Goal: Share content: Contribute content

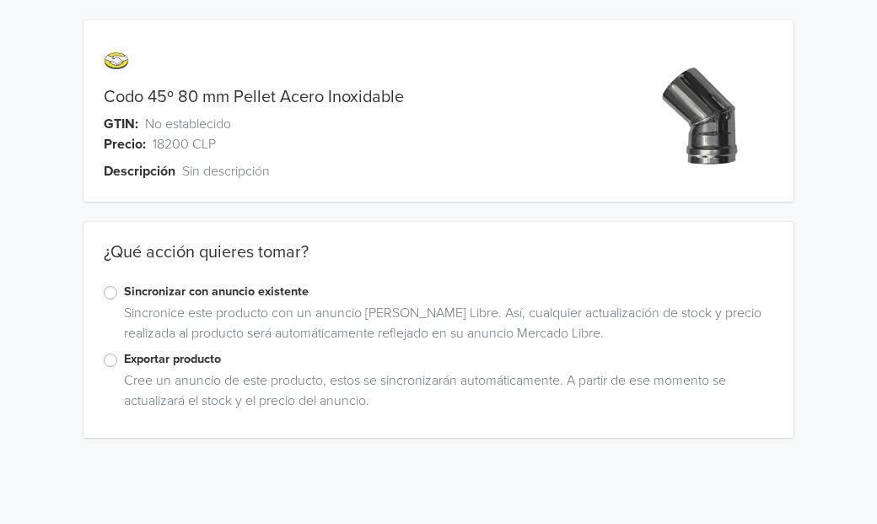
click at [124, 363] on label "Exportar producto" at bounding box center [448, 359] width 649 height 19
click at [0, 0] on input "Exportar producto" at bounding box center [0, 0] width 0 height 0
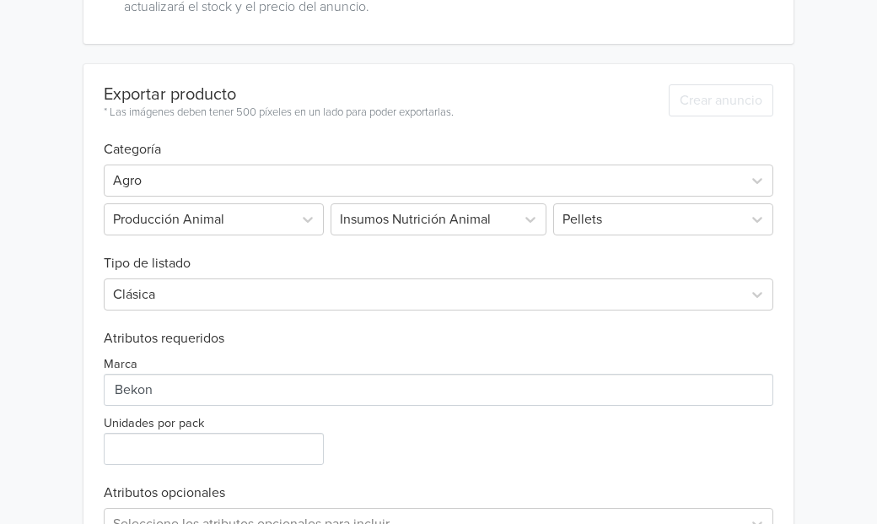
scroll to position [400, 0]
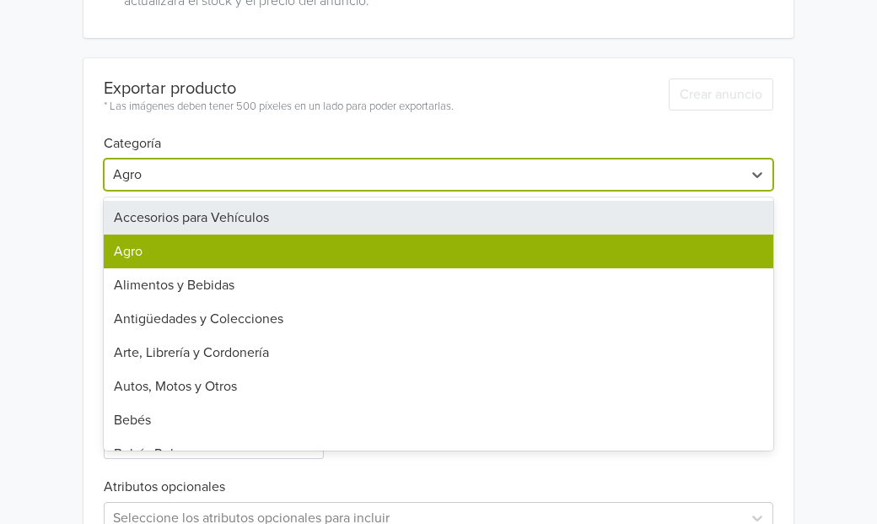
click at [261, 173] on div at bounding box center [423, 175] width 621 height 24
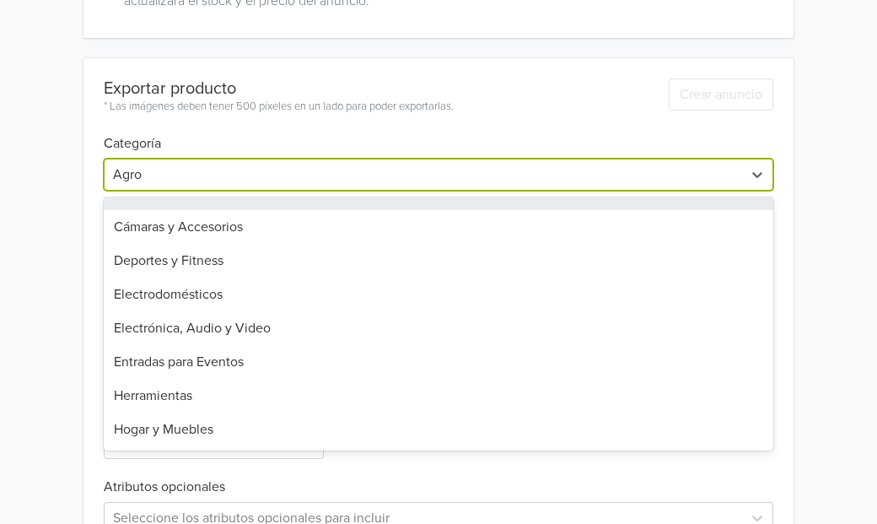
scroll to position [535, 0]
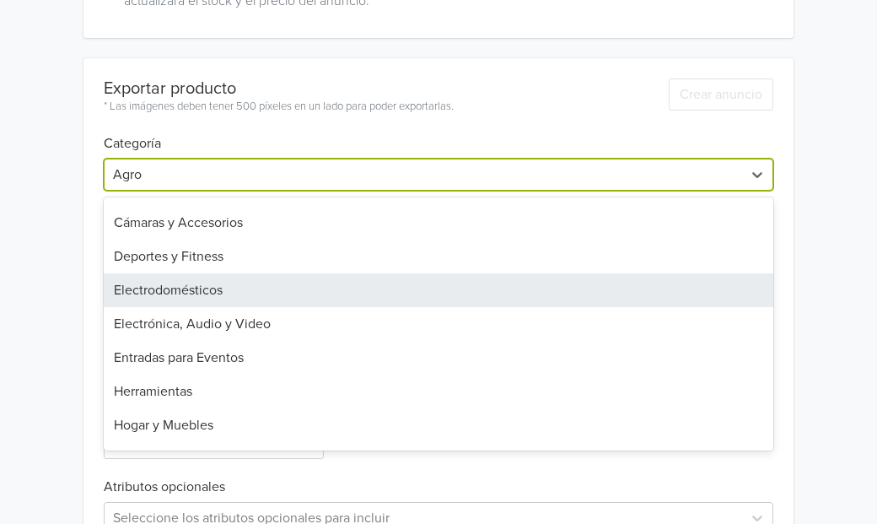
click at [189, 290] on div "Electrodomésticos" at bounding box center [439, 290] width 670 height 34
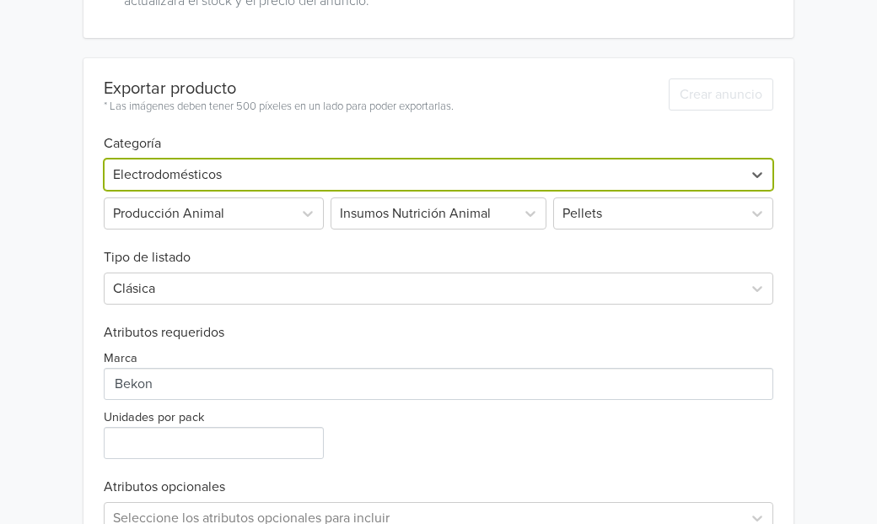
scroll to position [198, 0]
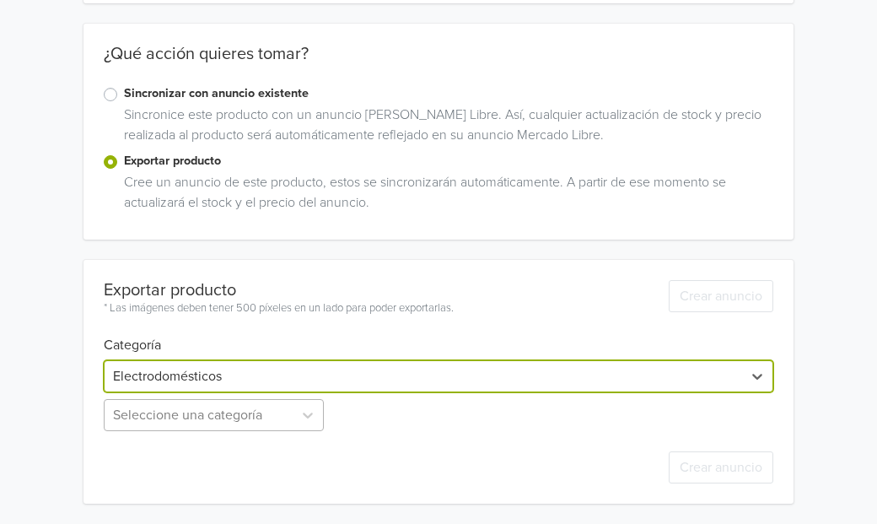
click at [282, 422] on div "Seleccione una categoría" at bounding box center [215, 415] width 223 height 32
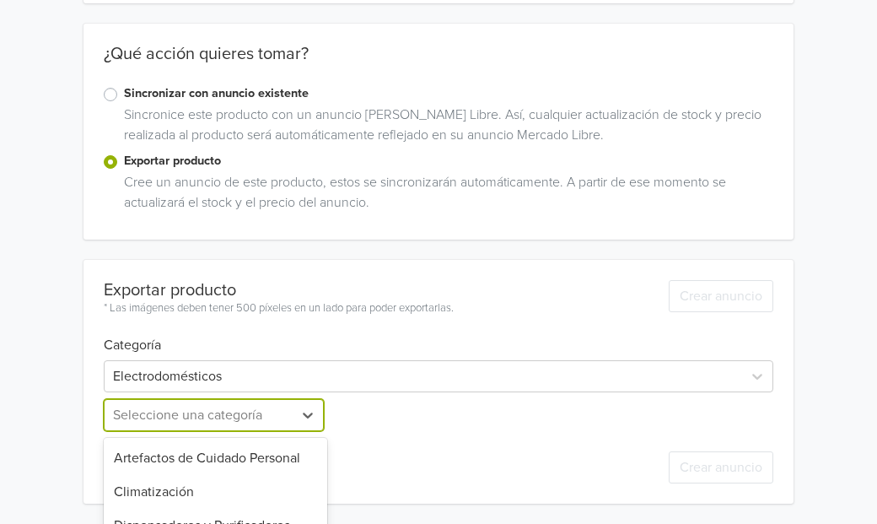
scroll to position [365, 0]
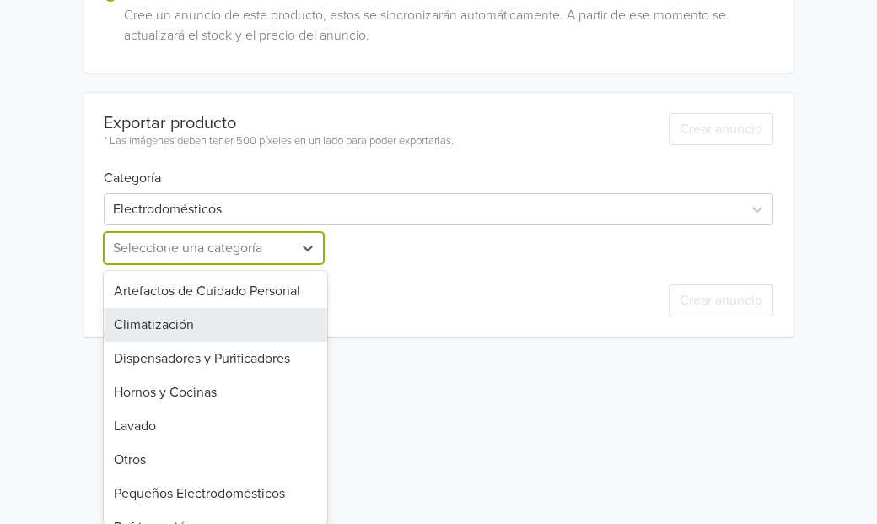
click at [188, 325] on div "Climatización" at bounding box center [215, 325] width 223 height 34
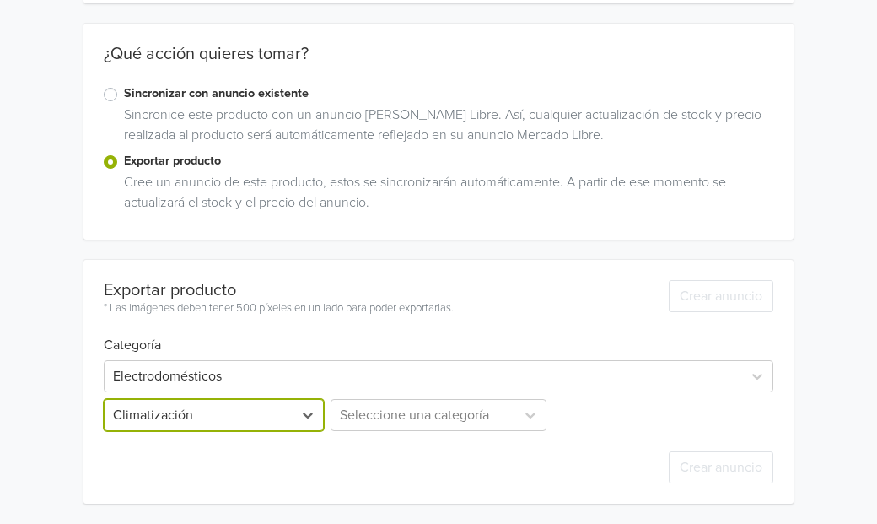
click at [411, 416] on div "Seleccione una categoría" at bounding box center [438, 415] width 223 height 32
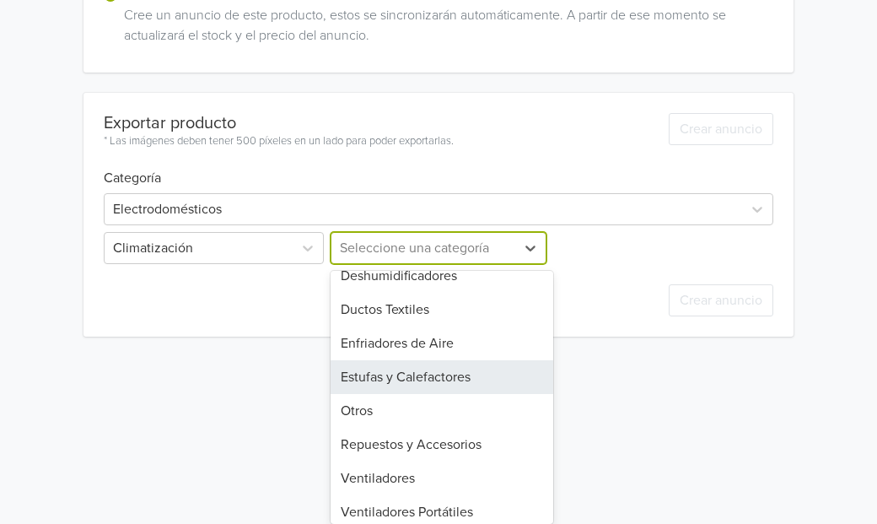
scroll to position [192, 0]
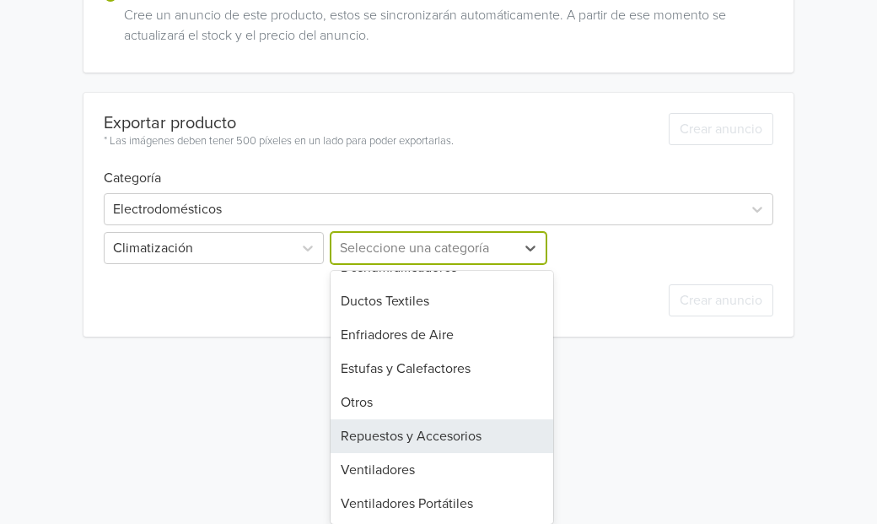
click at [450, 431] on div "Repuestos y Accesorios" at bounding box center [442, 436] width 223 height 34
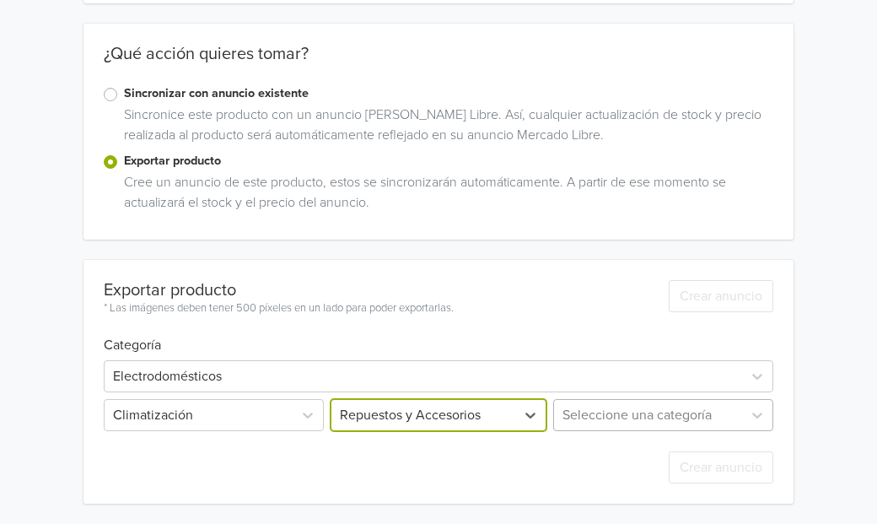
click at [611, 411] on div "Seleccione una categoría" at bounding box center [661, 415] width 223 height 32
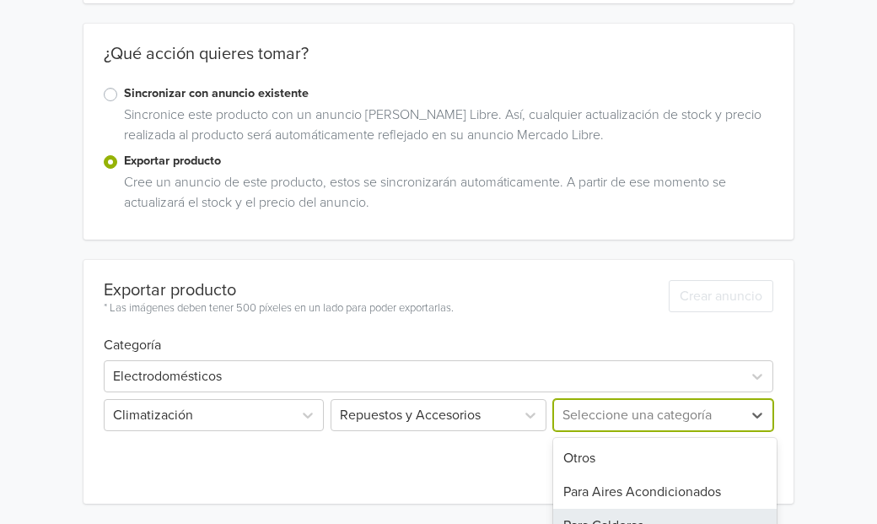
scroll to position [321, 0]
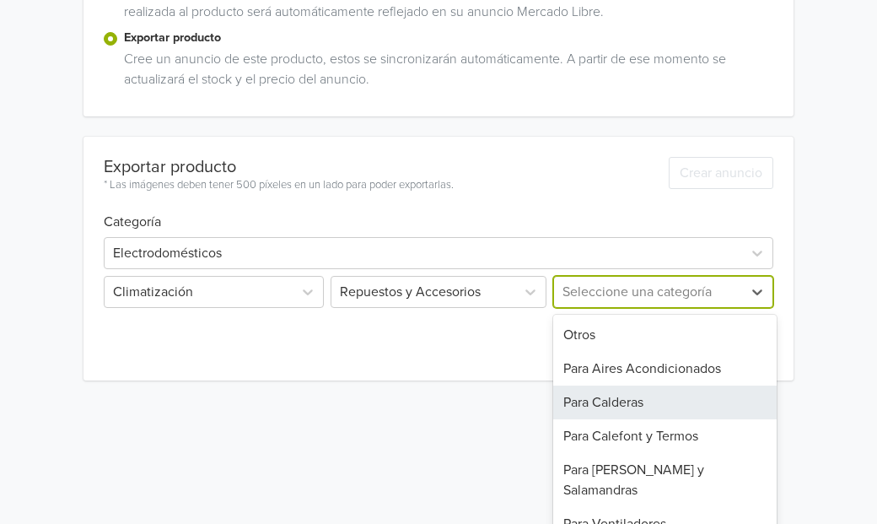
click at [622, 406] on div "Para Calderas" at bounding box center [664, 402] width 223 height 34
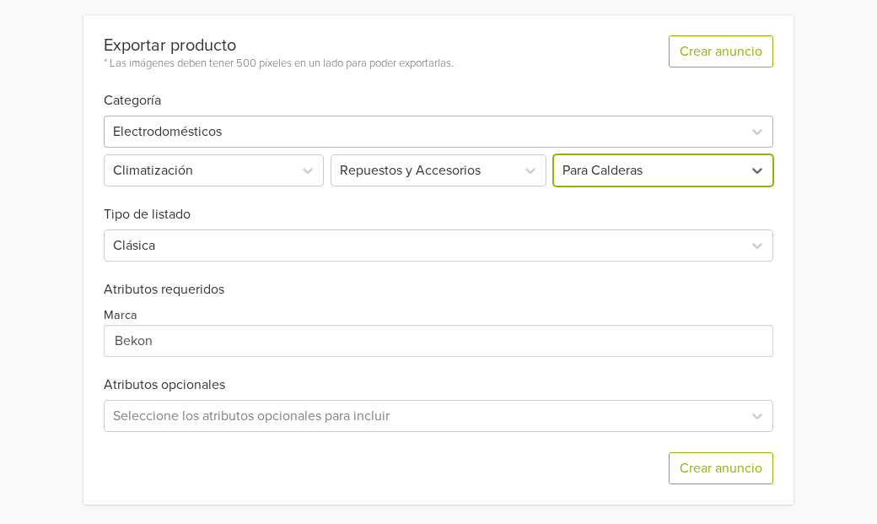
scroll to position [444, 0]
click at [443, 402] on div "Seleccione los atributos opcionales para incluir" at bounding box center [439, 415] width 670 height 32
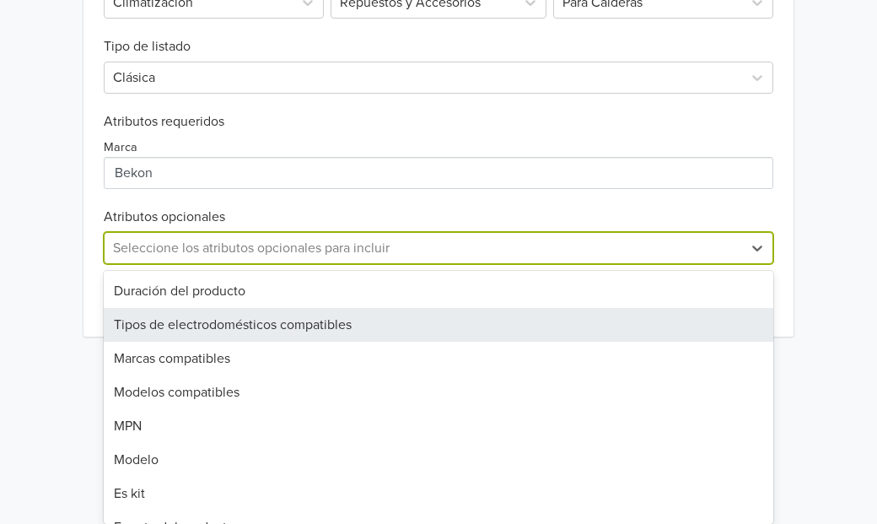
click at [398, 337] on div "Tipos de electrodomésticos compatibles" at bounding box center [439, 325] width 670 height 34
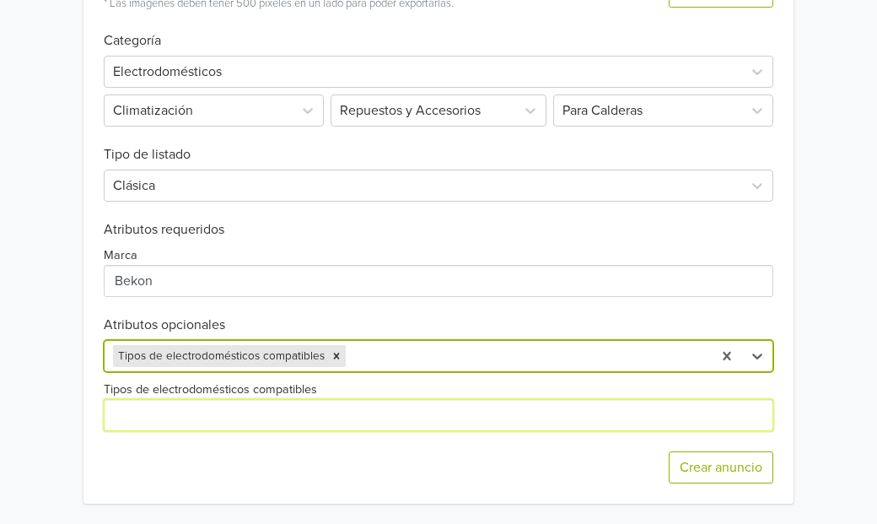
click at [285, 406] on input "Tipos de electrodomésticos compatibles" at bounding box center [439, 415] width 670 height 32
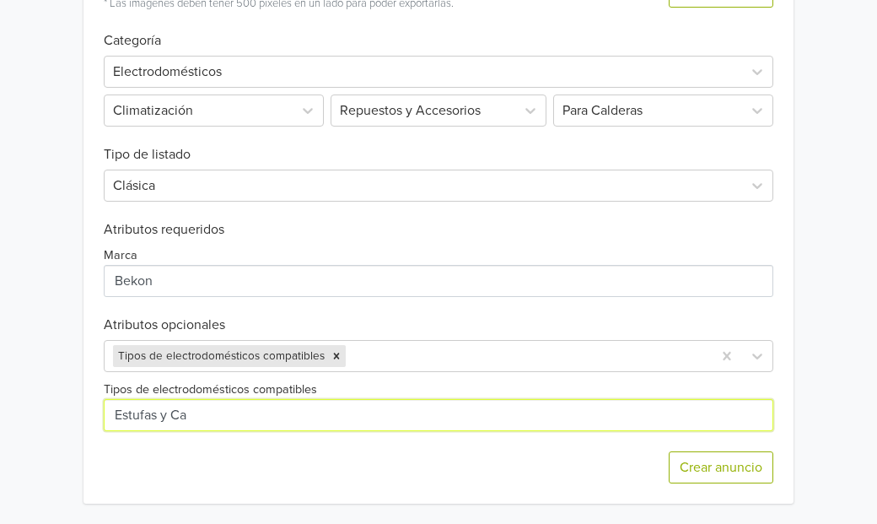
type input "Estufas y Calderas a Pellet"
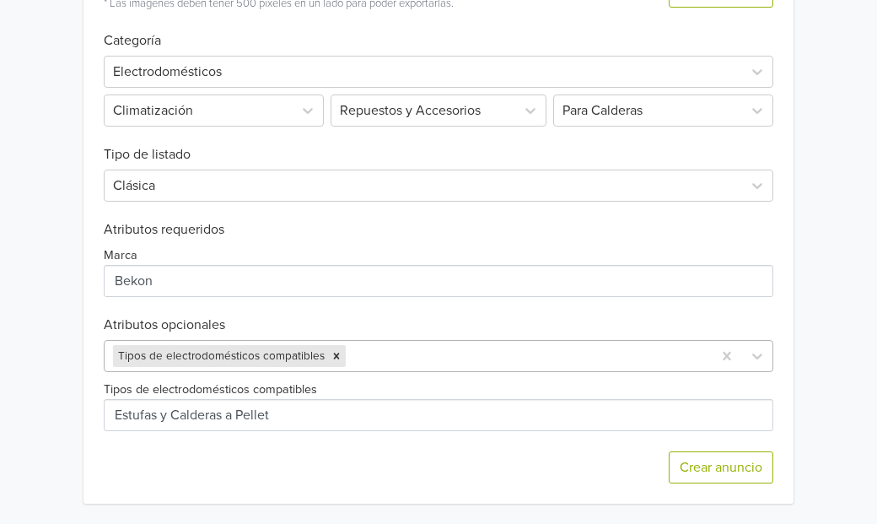
click at [382, 352] on div at bounding box center [526, 356] width 354 height 24
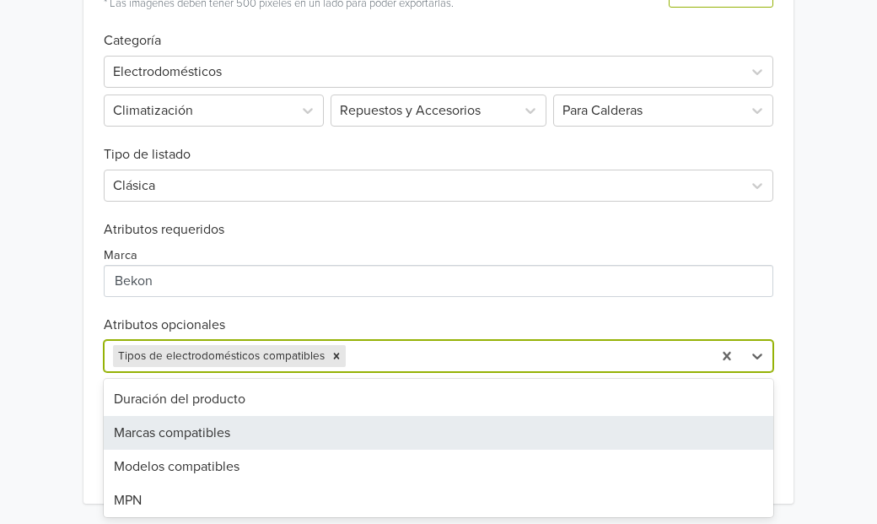
click at [230, 432] on div "Marcas compatibles" at bounding box center [439, 433] width 670 height 34
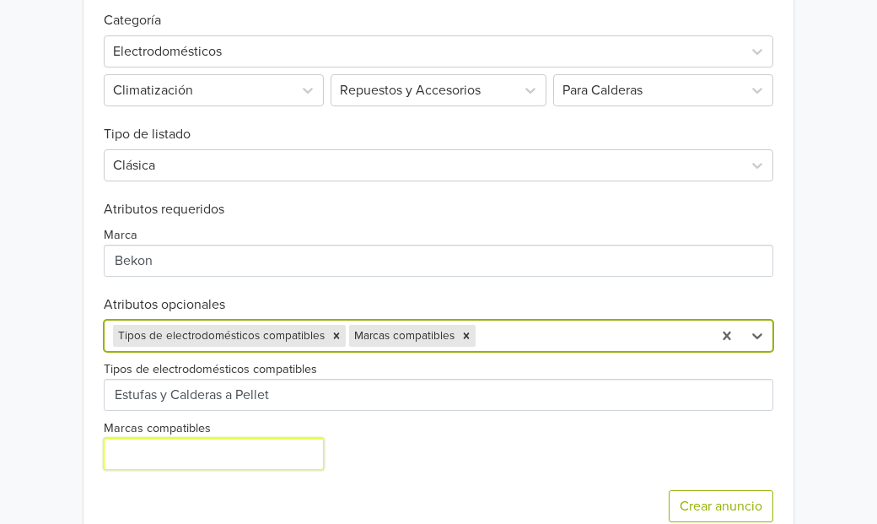
click at [212, 453] on input "Marcas compatibles" at bounding box center [214, 454] width 220 height 32
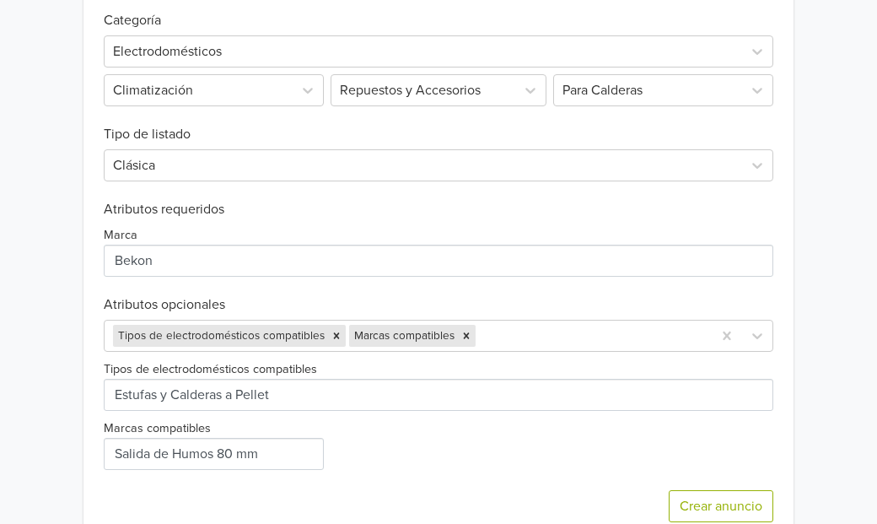
click at [417, 462] on div "Tipos de electrodomésticos compatibles Marcas compatibles" at bounding box center [439, 411] width 670 height 118
click at [507, 334] on div "Tipos de electrodomésticos compatibles Marcas compatibles" at bounding box center [439, 336] width 670 height 32
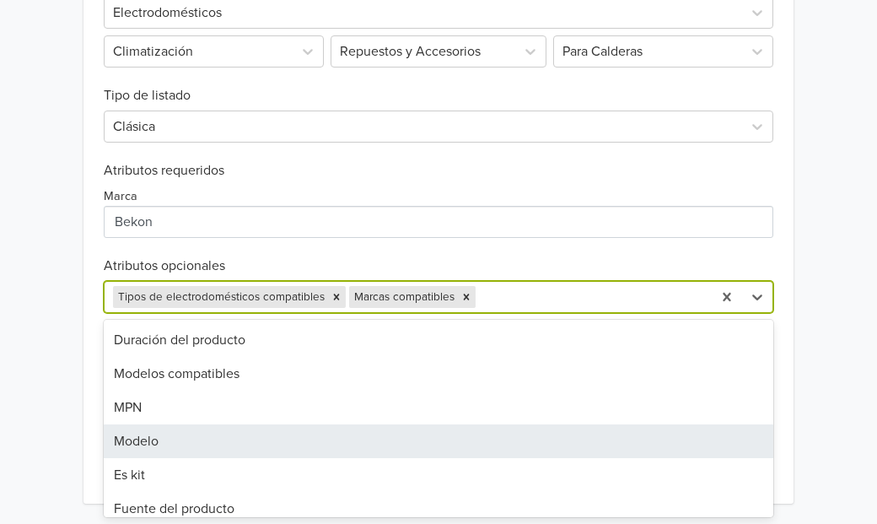
click at [161, 441] on div "Modelo" at bounding box center [439, 441] width 670 height 34
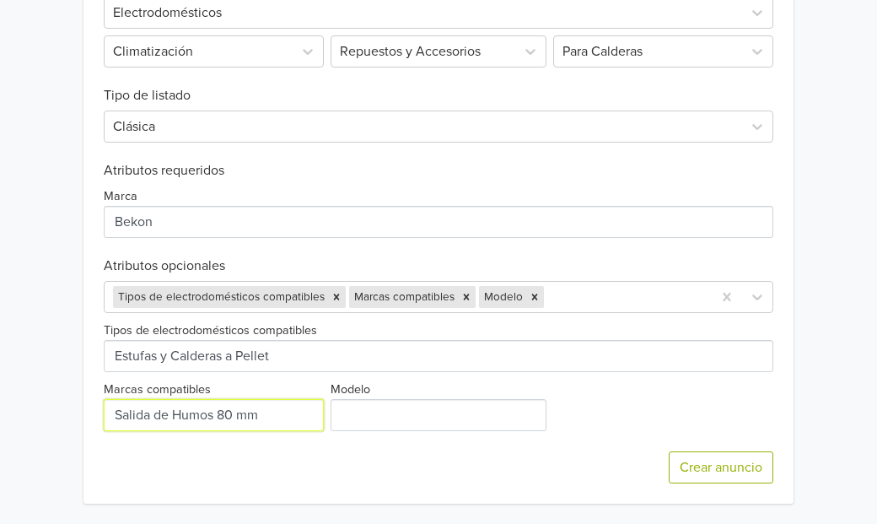
drag, startPoint x: 276, startPoint y: 417, endPoint x: 117, endPoint y: 417, distance: 158.5
click at [117, 417] on input "Marcas compatibles" at bounding box center [214, 415] width 220 height 32
type input "C"
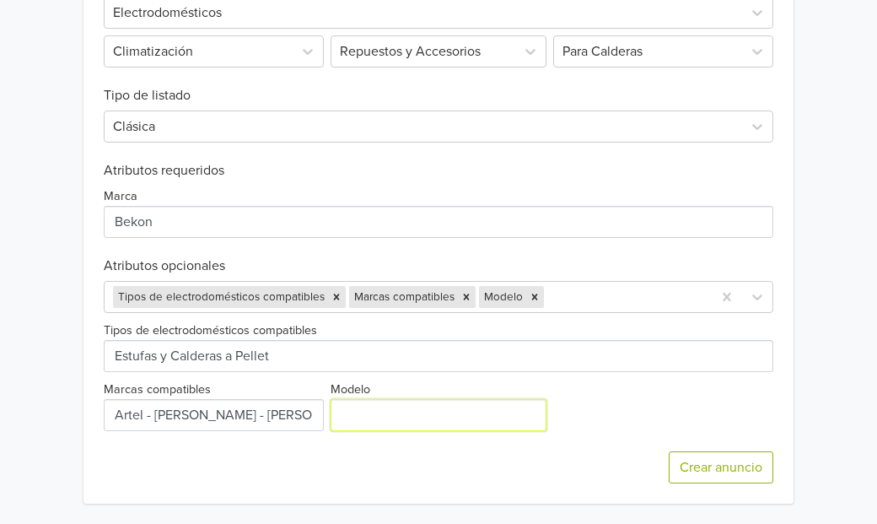
click at [371, 415] on input "Modelo" at bounding box center [439, 415] width 217 height 32
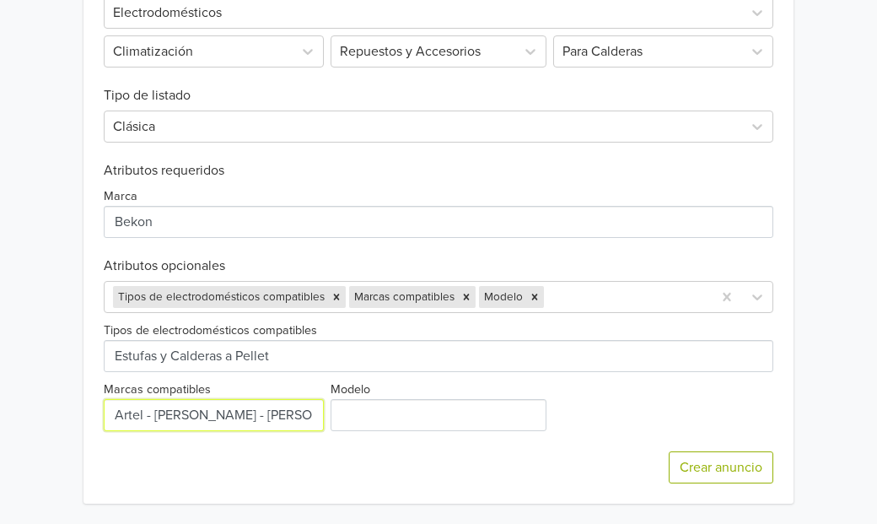
click at [203, 417] on input "Marcas compatibles" at bounding box center [214, 415] width 220 height 32
click at [153, 411] on input "Marcas compatibles" at bounding box center [214, 415] width 220 height 32
click at [315, 416] on input "Marcas compatibles" at bounding box center [214, 415] width 220 height 32
type input "Artel - Amesti - Khone - Toyotomi - Yunque"
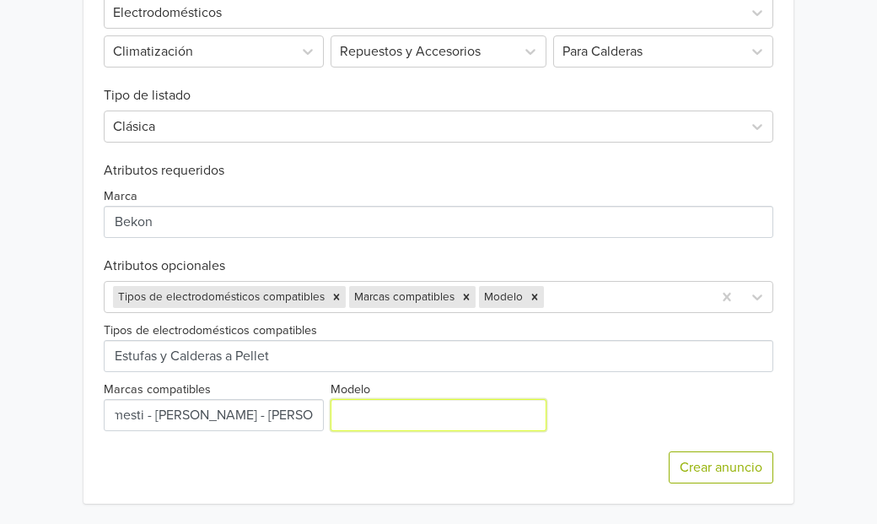
click at [359, 420] on input "Modelo" at bounding box center [439, 415] width 217 height 32
type input "Salida de Humos en 80 mm"
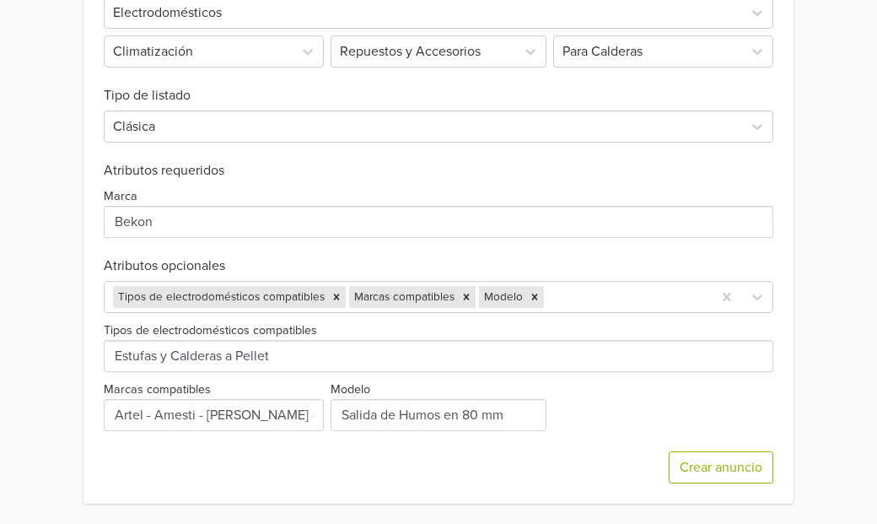
click at [596, 419] on div "Tipos de electrodomésticos compatibles Marcas compatibles Modelo" at bounding box center [439, 372] width 670 height 118
click at [587, 297] on div at bounding box center [625, 297] width 156 height 24
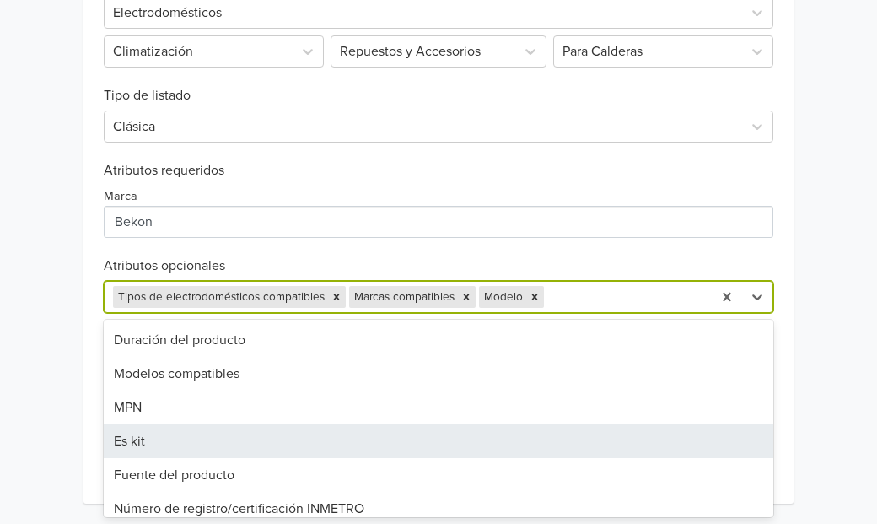
scroll to position [46, 0]
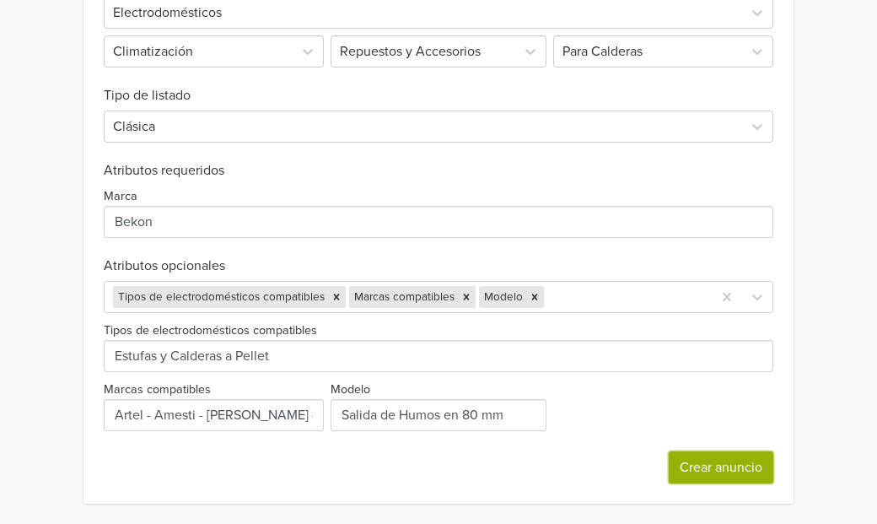
click at [713, 465] on button "Crear anuncio" at bounding box center [721, 467] width 105 height 32
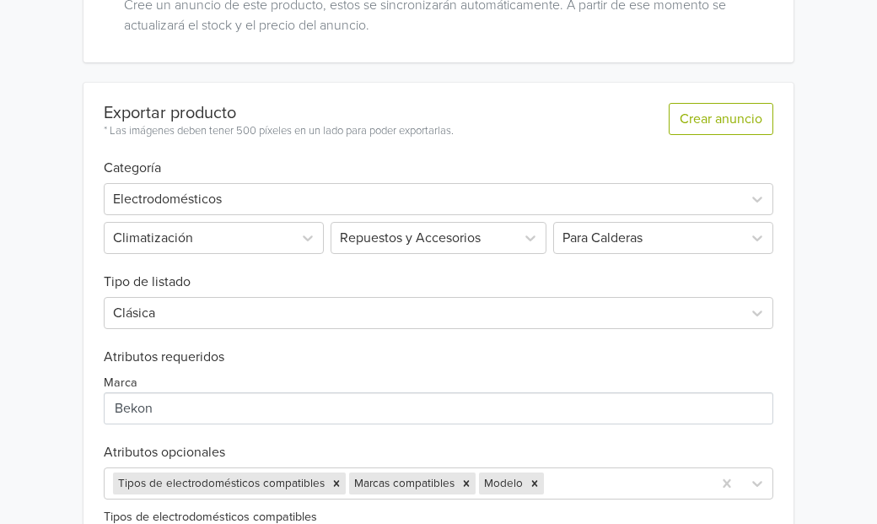
scroll to position [0, 0]
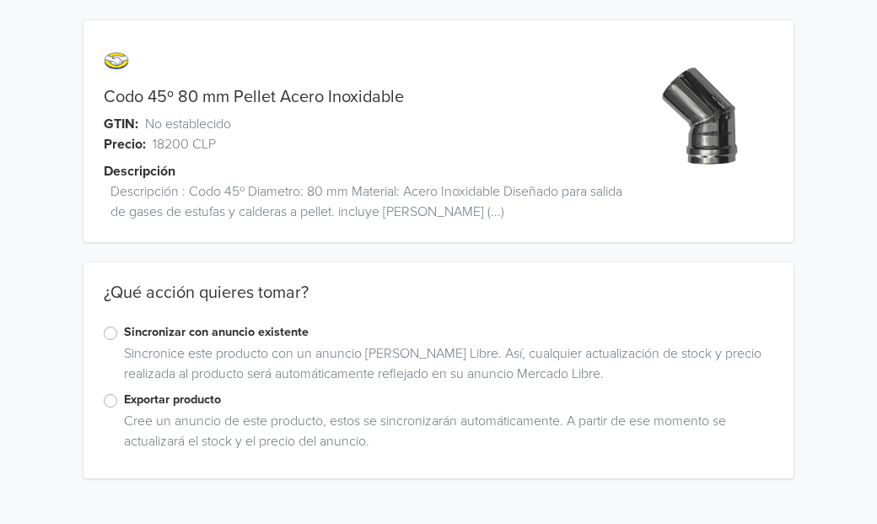
click at [124, 403] on label "Exportar producto" at bounding box center [448, 399] width 649 height 19
click at [0, 0] on input "Exportar producto" at bounding box center [0, 0] width 0 height 0
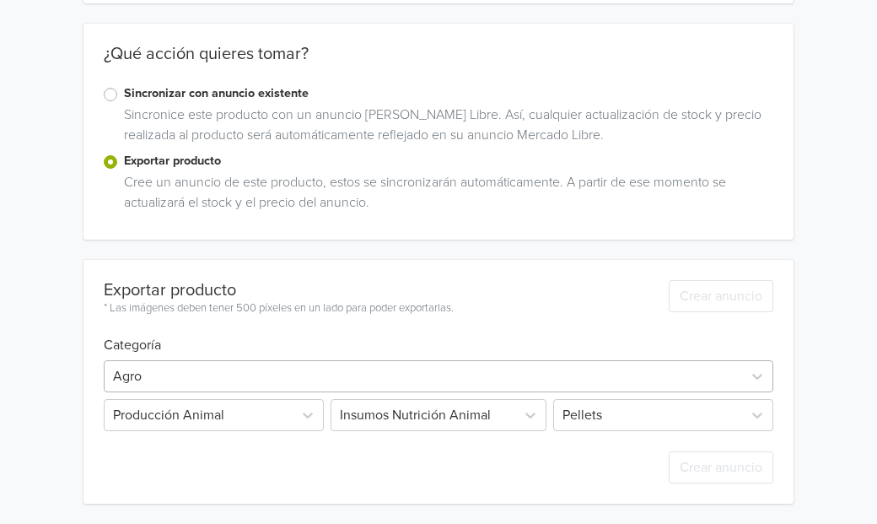
click at [352, 377] on div at bounding box center [423, 376] width 621 height 24
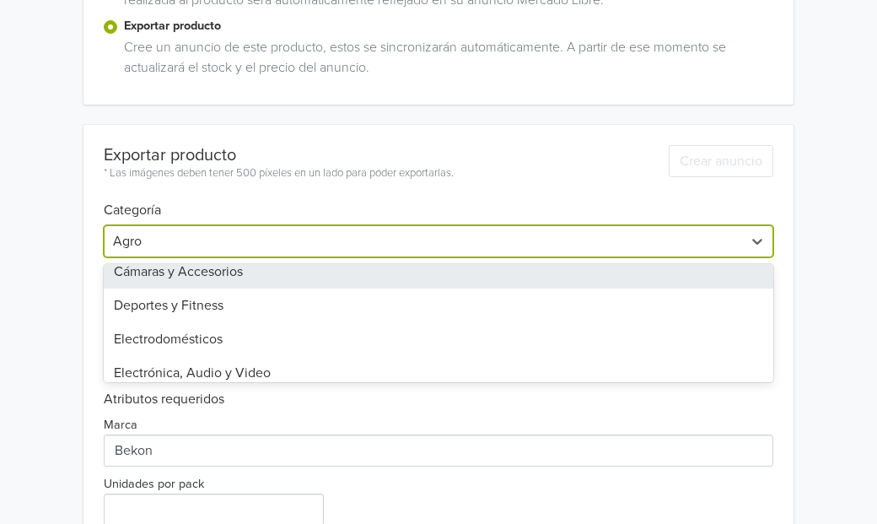
scroll to position [559, 0]
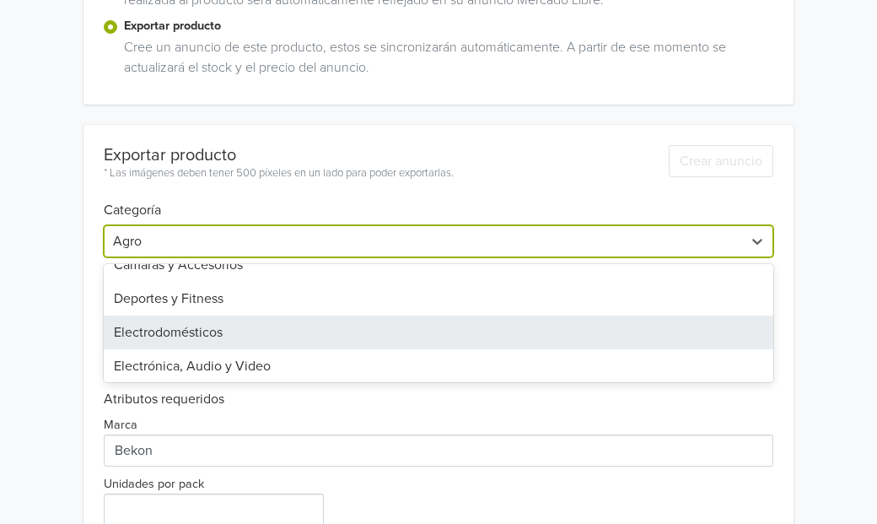
click at [202, 329] on div "Electrodomésticos" at bounding box center [439, 332] width 670 height 34
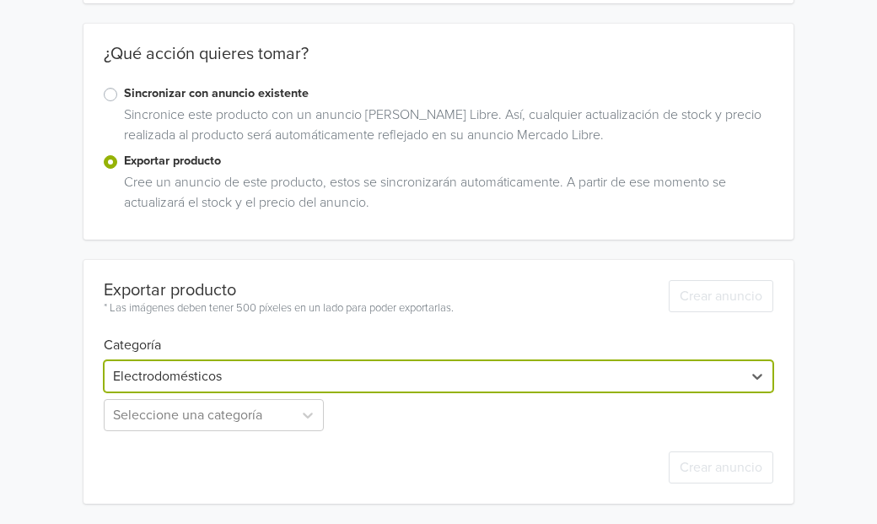
scroll to position [239, 0]
click at [216, 411] on div "Seleccione una categoría" at bounding box center [215, 415] width 223 height 32
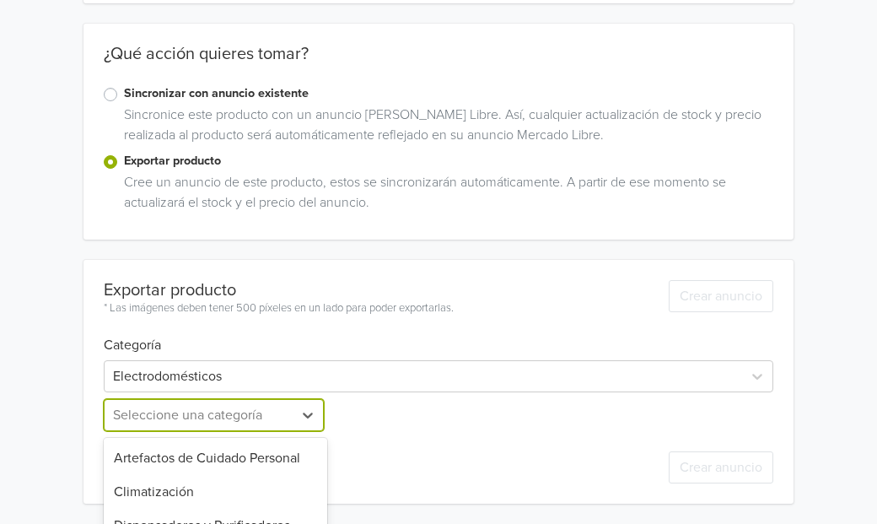
scroll to position [406, 0]
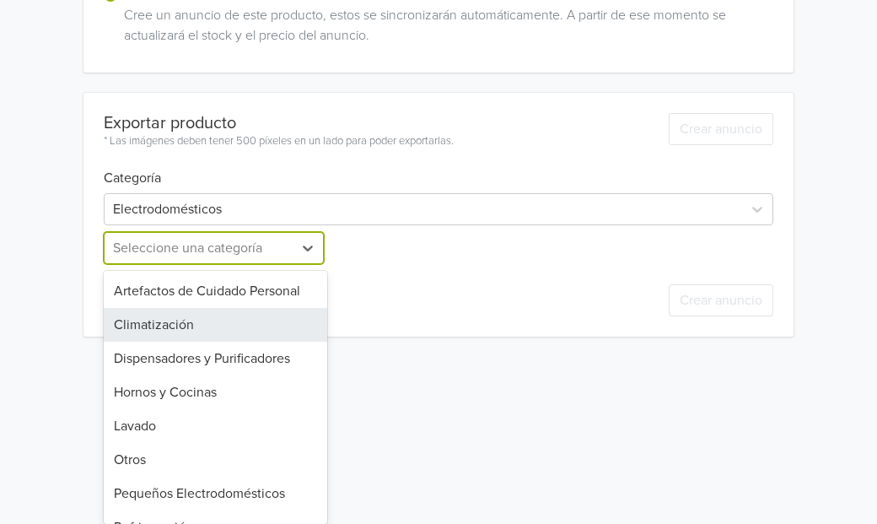
click at [198, 322] on div "Climatización" at bounding box center [215, 325] width 223 height 34
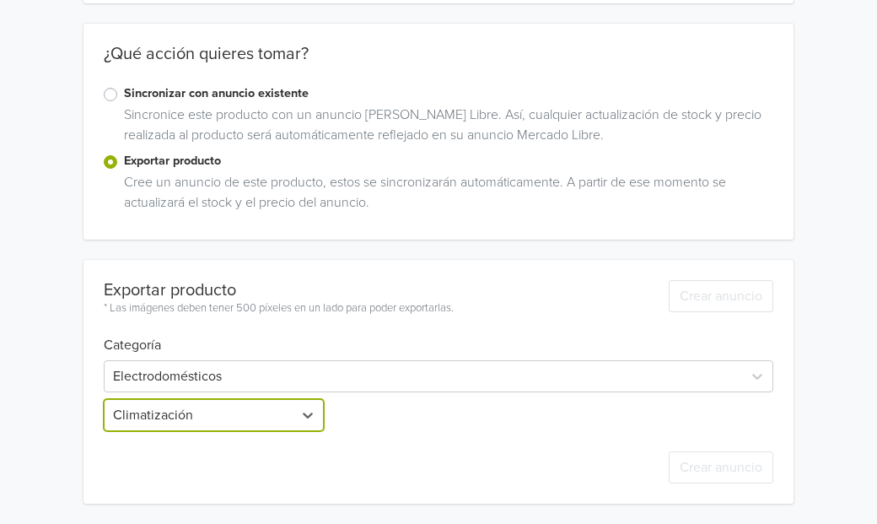
scroll to position [239, 0]
click at [421, 412] on div "Seleccione una categoría" at bounding box center [438, 415] width 223 height 32
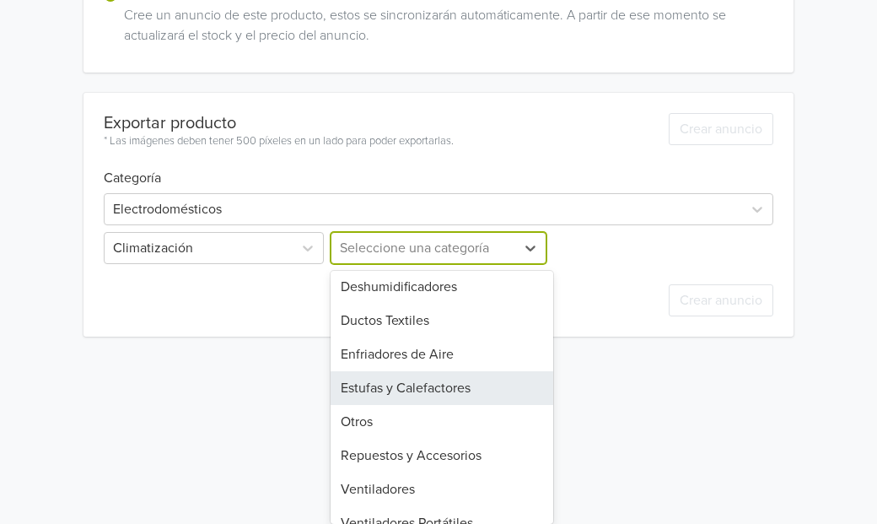
scroll to position [175, 0]
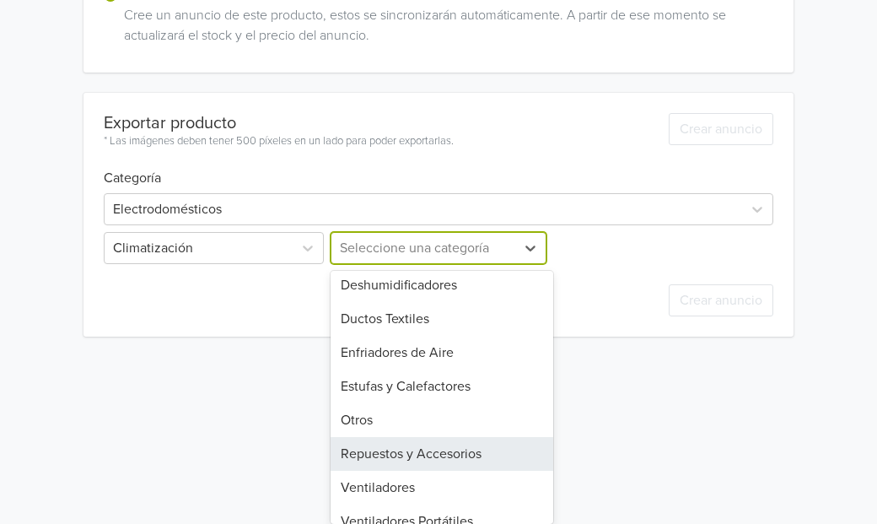
click at [403, 452] on div "Repuestos y Accesorios" at bounding box center [442, 454] width 223 height 34
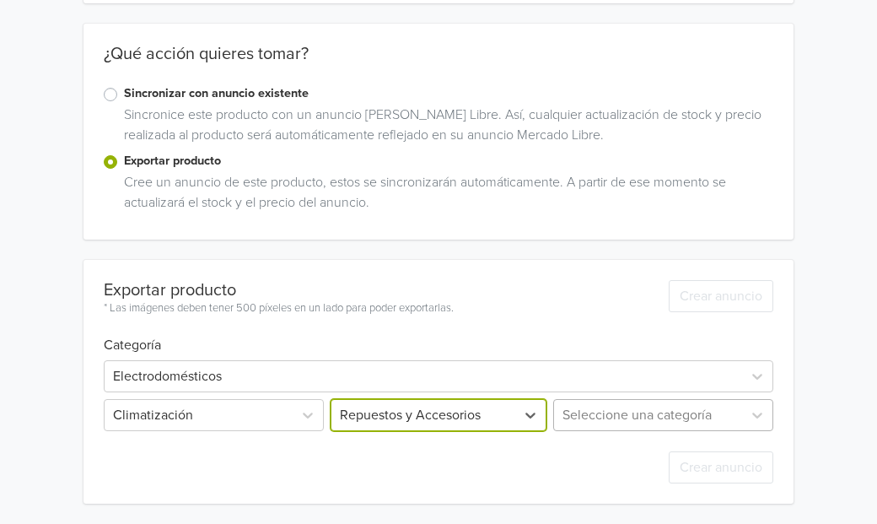
click at [585, 417] on div "Seleccione una categoría" at bounding box center [661, 415] width 223 height 32
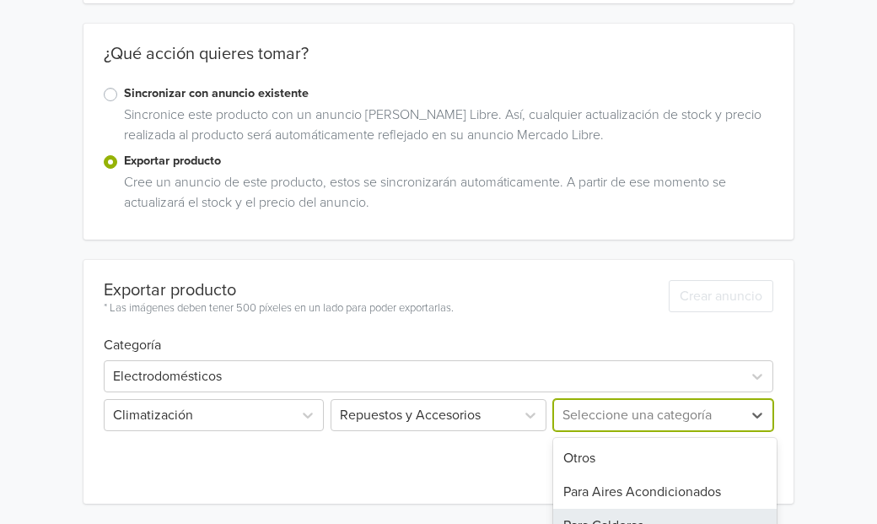
scroll to position [362, 0]
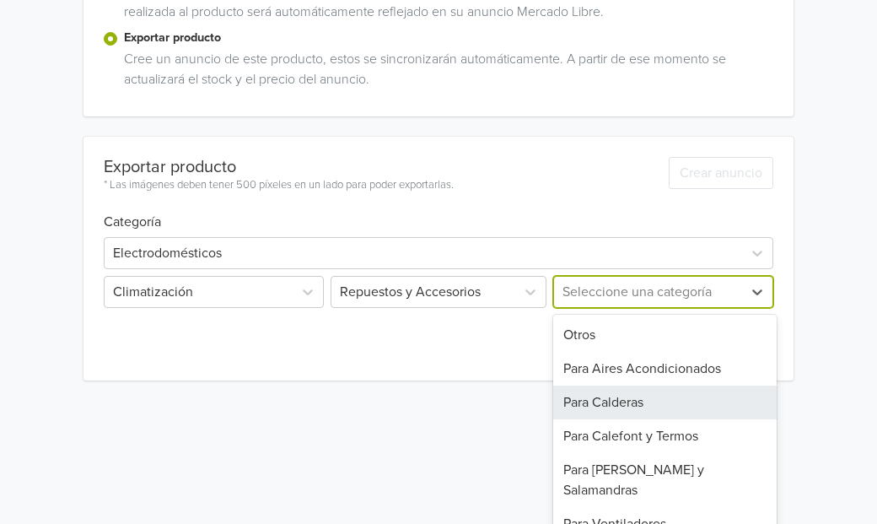
click at [605, 402] on div "Para Calderas" at bounding box center [664, 402] width 223 height 34
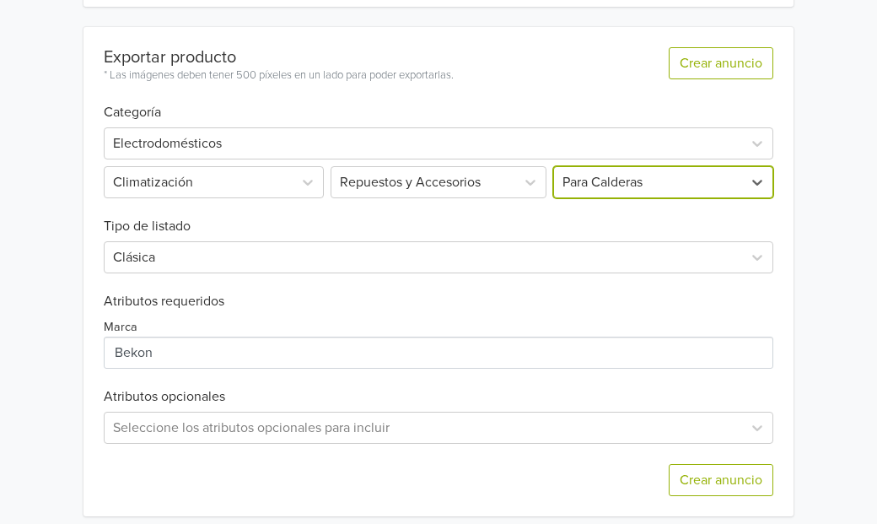
scroll to position [484, 0]
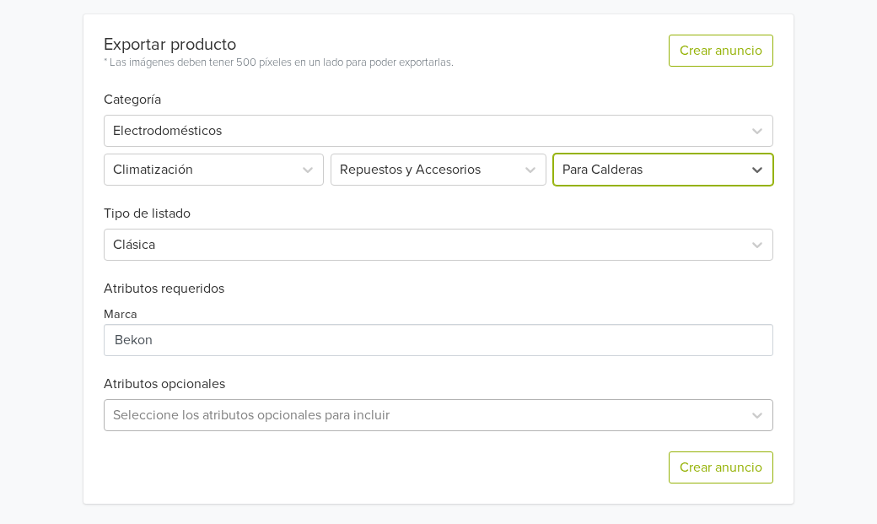
click at [417, 412] on div "Seleccione los atributos opcionales para incluir" at bounding box center [439, 415] width 670 height 32
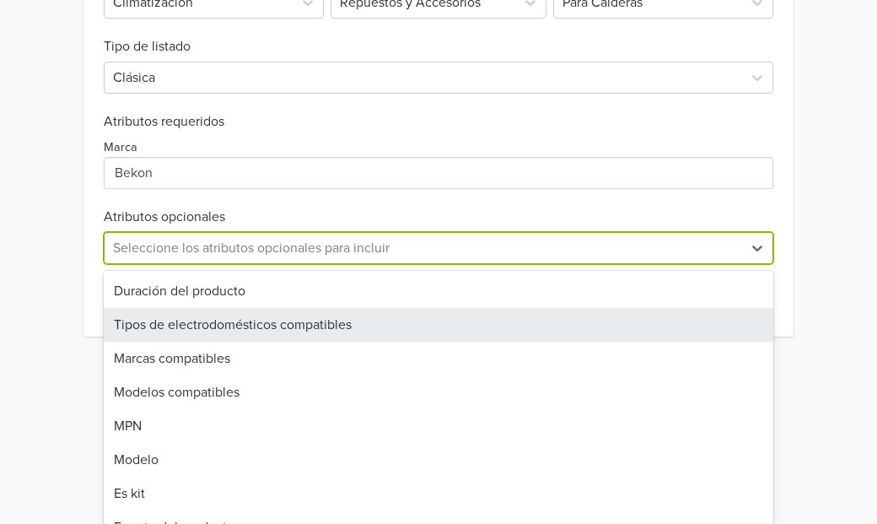
click at [346, 320] on div "Tipos de electrodomésticos compatibles" at bounding box center [439, 325] width 670 height 34
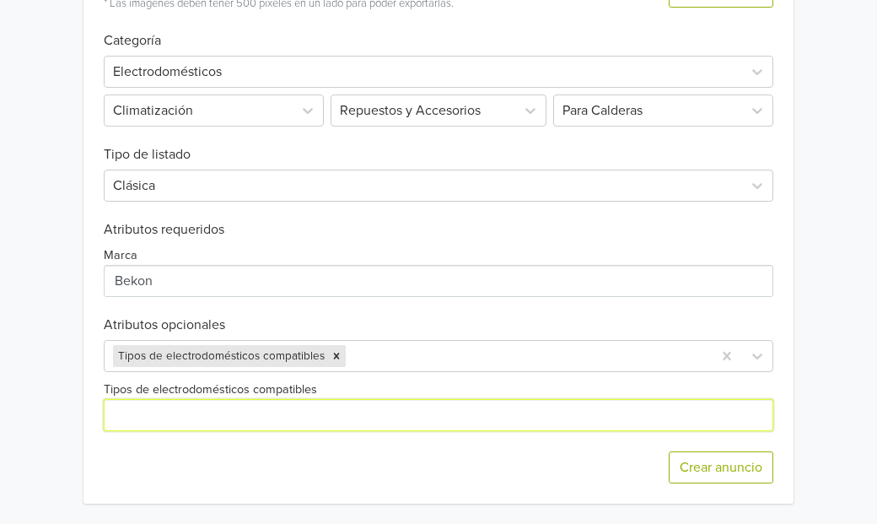
click at [268, 411] on input "Tipos de electrodomésticos compatibles" at bounding box center [439, 415] width 670 height 32
click at [149, 416] on input "Tipos de electrodomésticos compatibles" at bounding box center [439, 415] width 670 height 32
click at [165, 415] on input "Tipos de electrodomésticos compatibles" at bounding box center [439, 415] width 670 height 32
click at [216, 414] on input "Tipos de electrodomésticos compatibles" at bounding box center [439, 415] width 670 height 32
type input "Estufas y Calderas a Pellet"
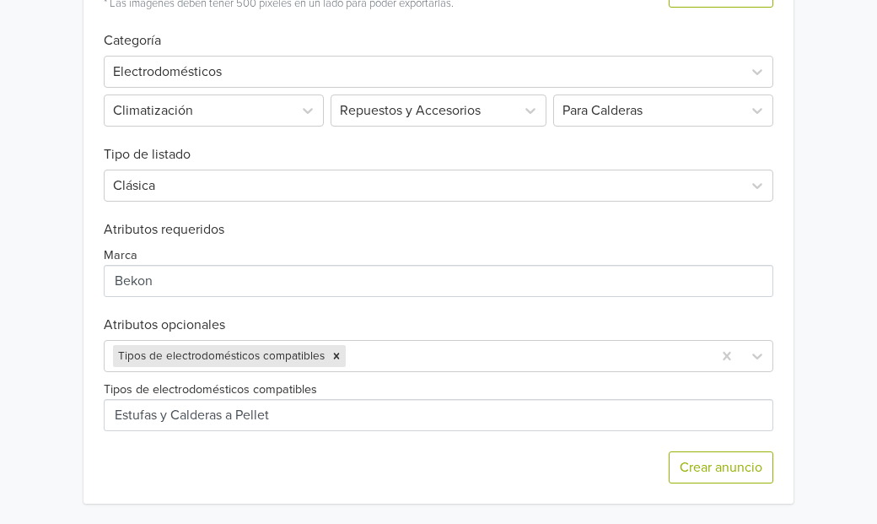
click at [288, 447] on div "Crear anuncio" at bounding box center [439, 467] width 670 height 73
click at [417, 348] on div at bounding box center [526, 356] width 354 height 24
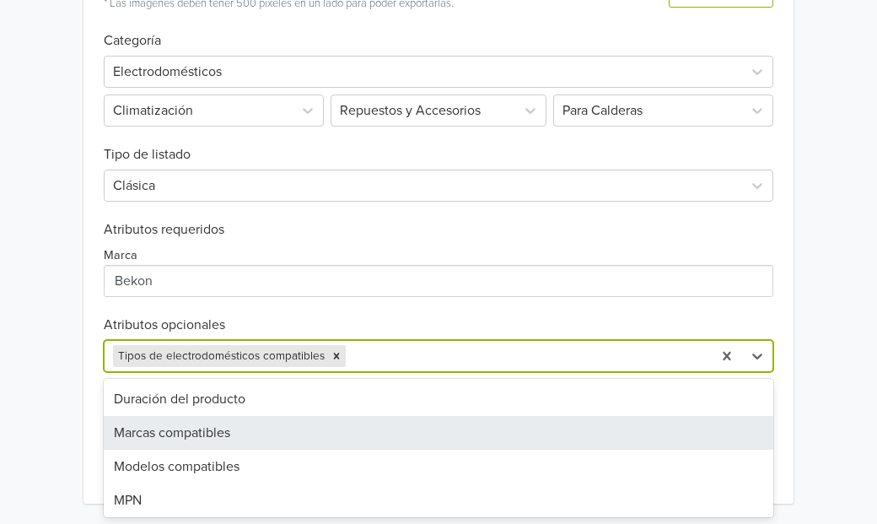
click at [223, 428] on div "Marcas compatibles" at bounding box center [439, 433] width 670 height 34
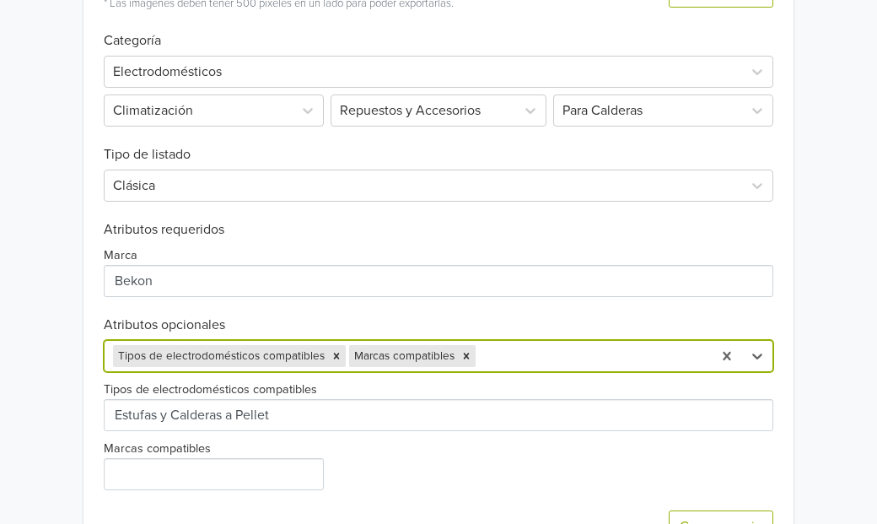
scroll to position [563, 0]
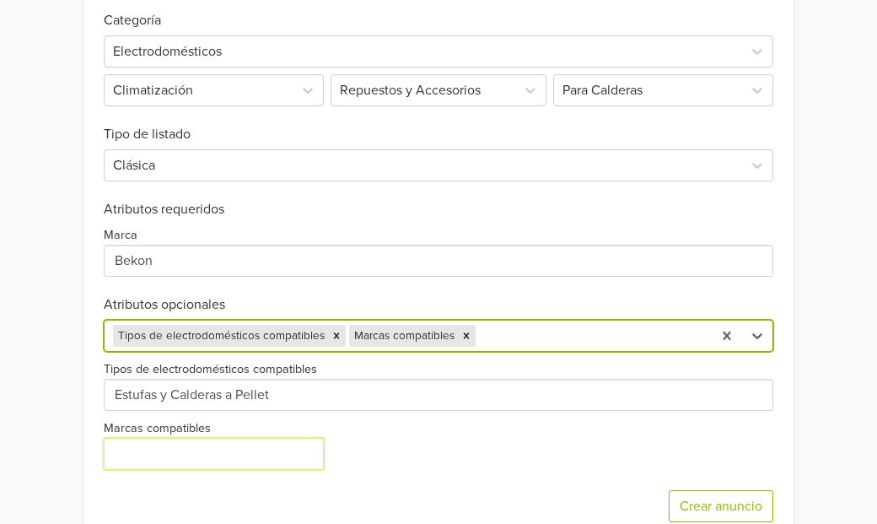
click at [235, 456] on input "Marcas compatibles" at bounding box center [214, 454] width 220 height 32
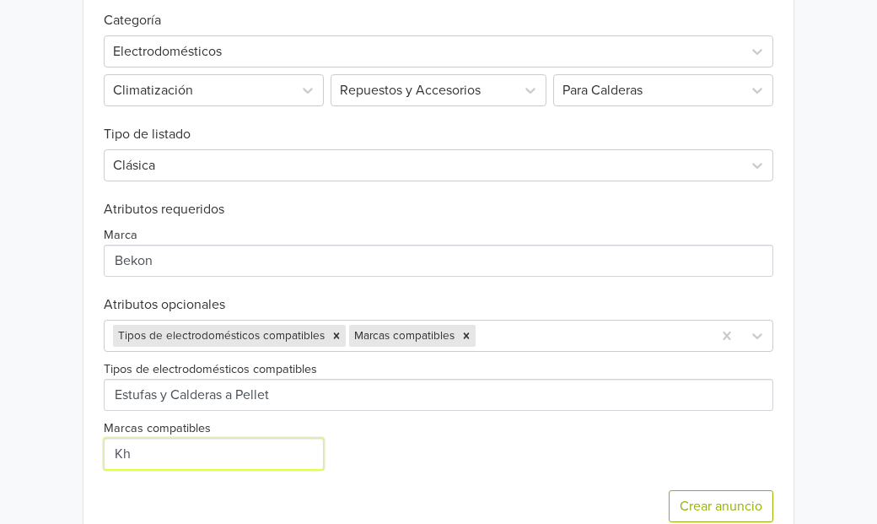
click at [235, 456] on input "Marcas compatibles" at bounding box center [214, 454] width 220 height 32
type input "K"
click at [153, 455] on input "Marcas compatibles" at bounding box center [214, 454] width 220 height 32
type input "Artel - Amesti- Bosca - [PERSON_NAME] - [PERSON_NAME]"
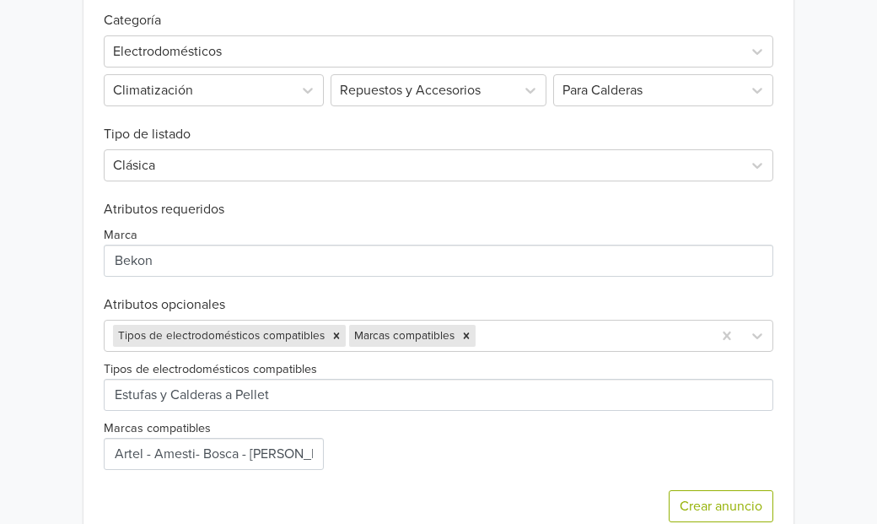
click at [365, 431] on div "Tipos de electrodomésticos compatibles Marcas compatibles" at bounding box center [439, 411] width 670 height 118
click at [497, 335] on div "Tipos de electrodomésticos compatibles Marcas compatibles" at bounding box center [439, 336] width 670 height 32
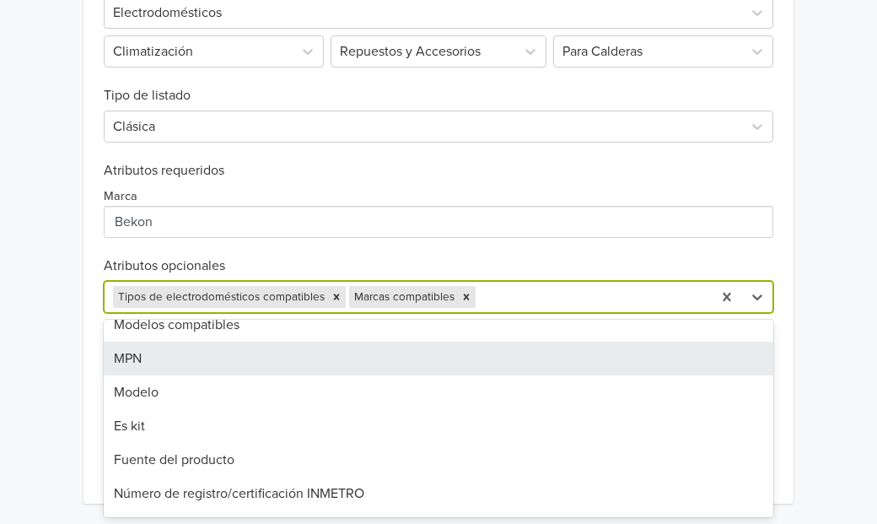
scroll to position [52, 0]
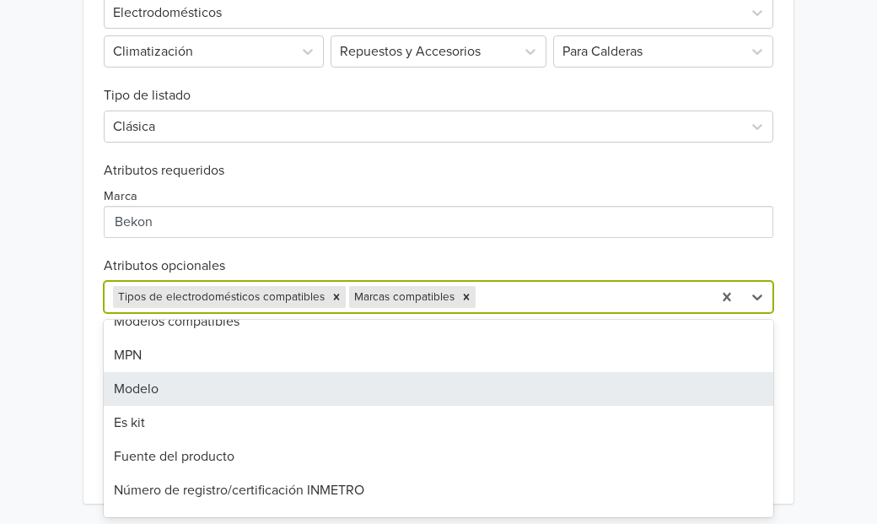
click at [181, 386] on div "Modelo" at bounding box center [439, 389] width 670 height 34
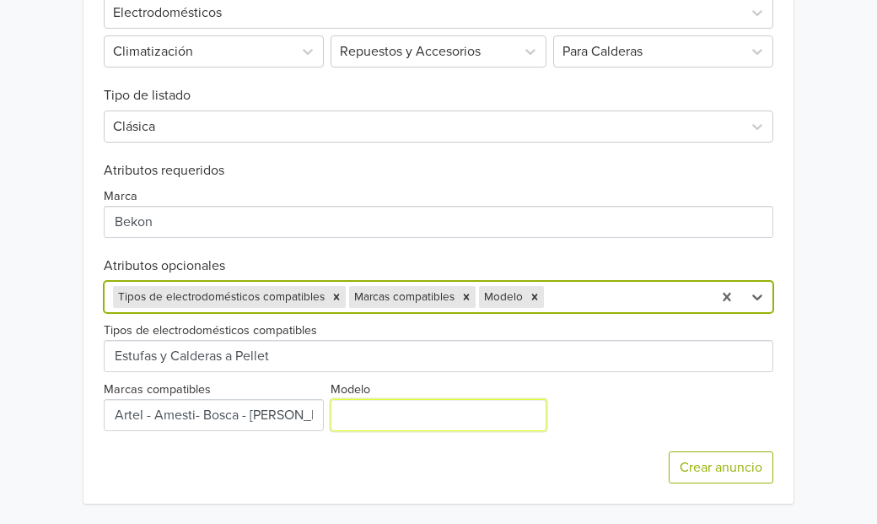
click at [360, 419] on input "Modelo" at bounding box center [439, 415] width 217 height 32
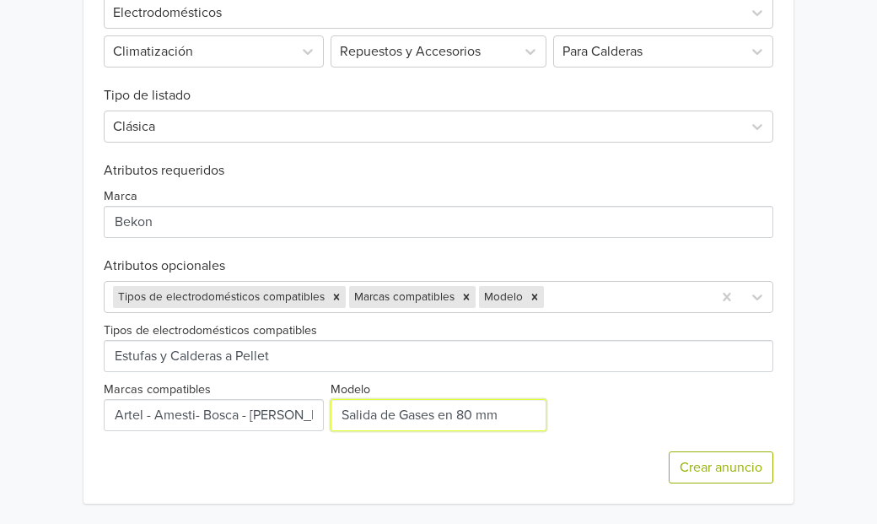
type input "Salida de Gases en 80 mm"
click at [575, 401] on div "Tipos de electrodomésticos compatibles Marcas compatibles Modelo" at bounding box center [439, 372] width 670 height 118
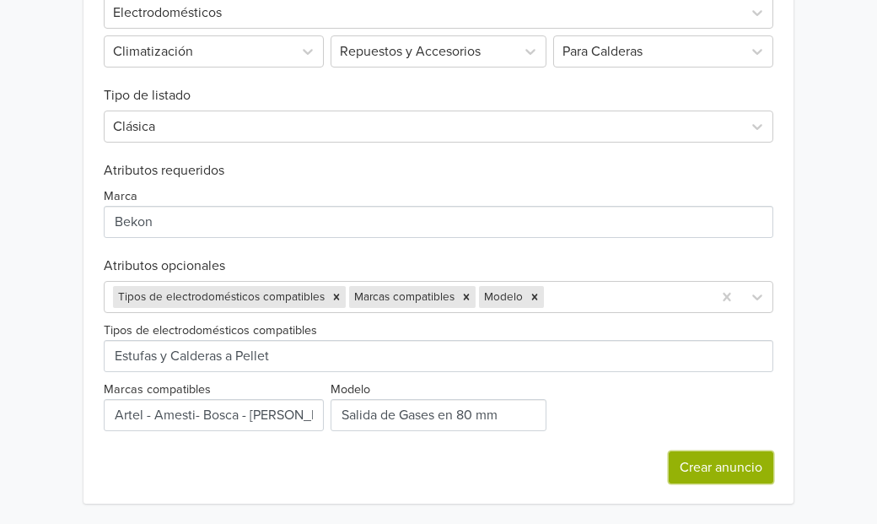
click at [692, 468] on button "Crear anuncio" at bounding box center [721, 467] width 105 height 32
